Goal: Task Accomplishment & Management: Use online tool/utility

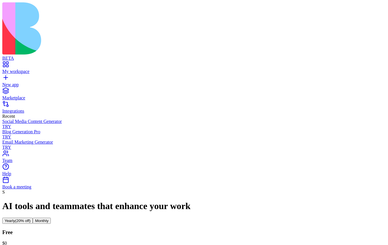
click at [7, 77] on link "New app" at bounding box center [193, 82] width 383 height 10
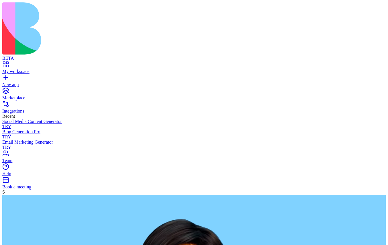
type textarea "**********"
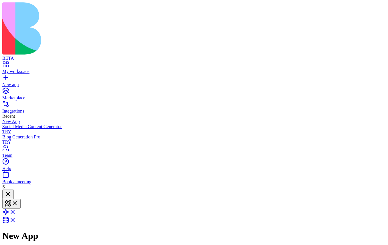
scroll to position [5, 0]
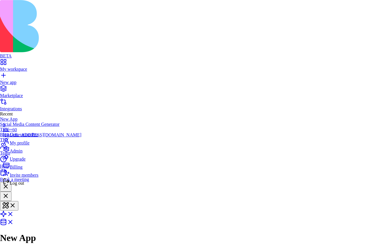
click at [40, 185] on div "Log out" at bounding box center [42, 181] width 79 height 8
